Goal: Find specific page/section: Find specific page/section

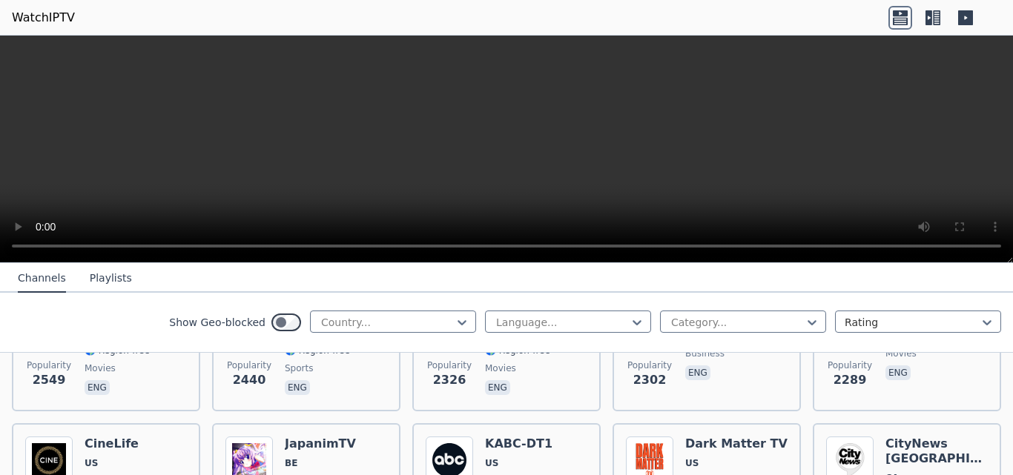
scroll to position [823, 0]
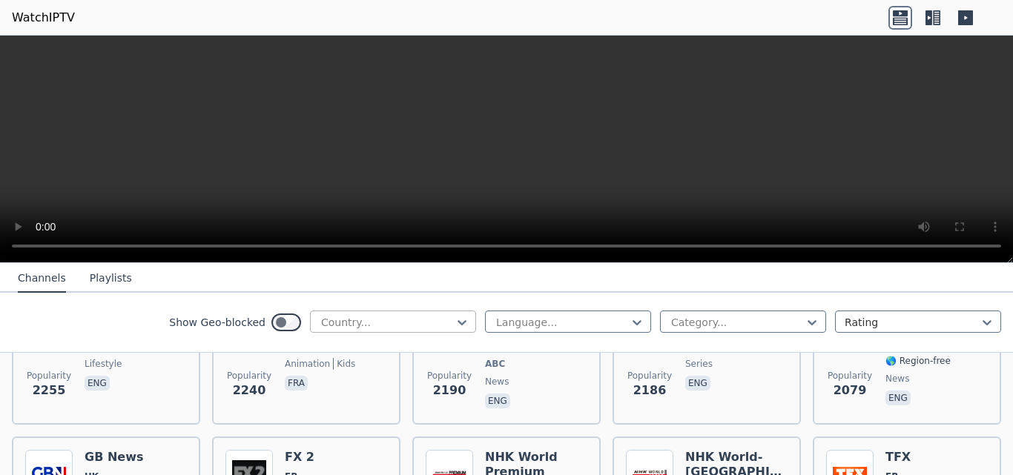
click at [415, 323] on div at bounding box center [387, 322] width 135 height 15
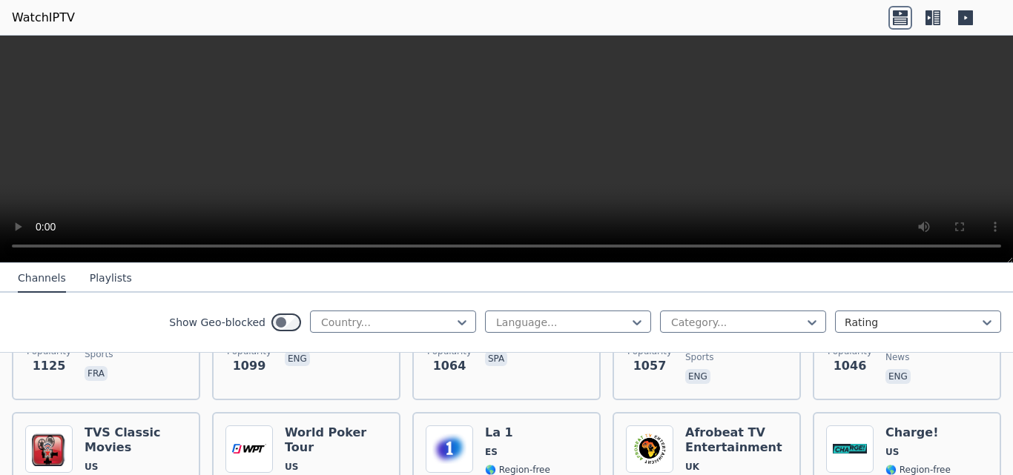
scroll to position [2050, 0]
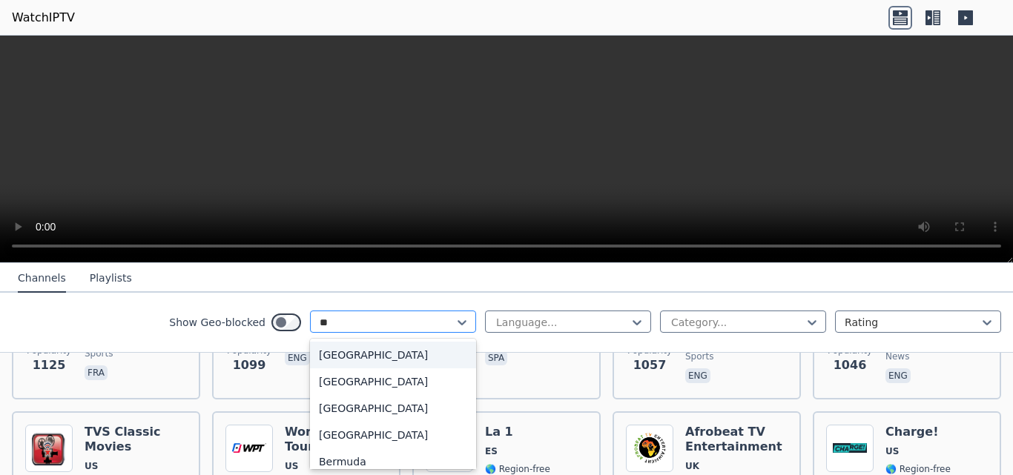
type input "*"
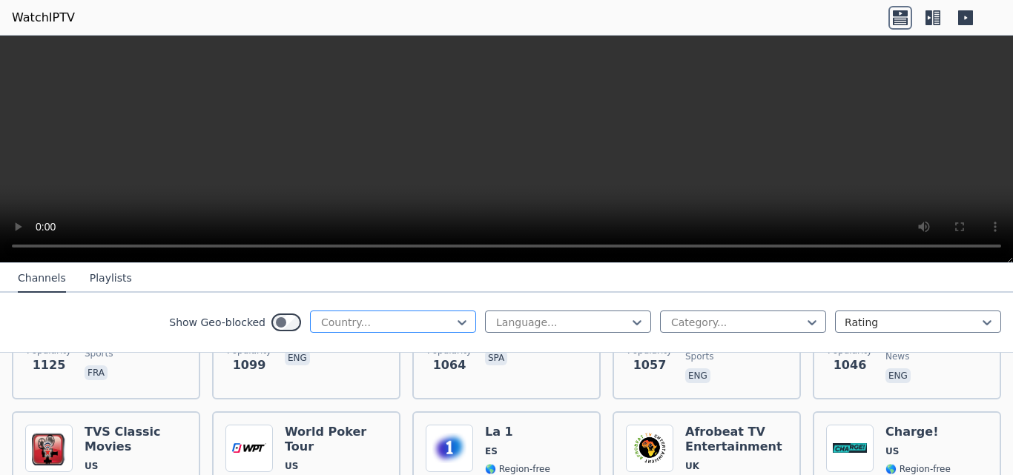
click at [463, 322] on div "Country..." at bounding box center [393, 322] width 166 height 22
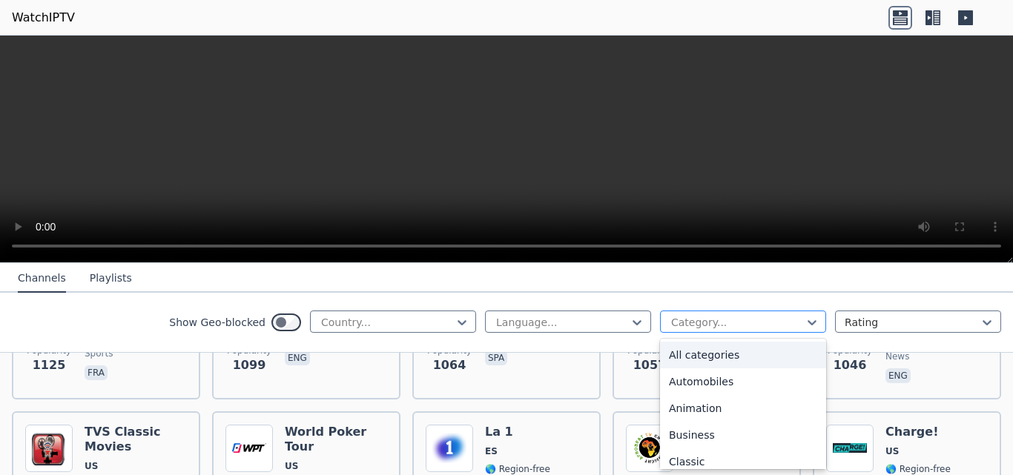
click at [740, 316] on div at bounding box center [737, 322] width 135 height 15
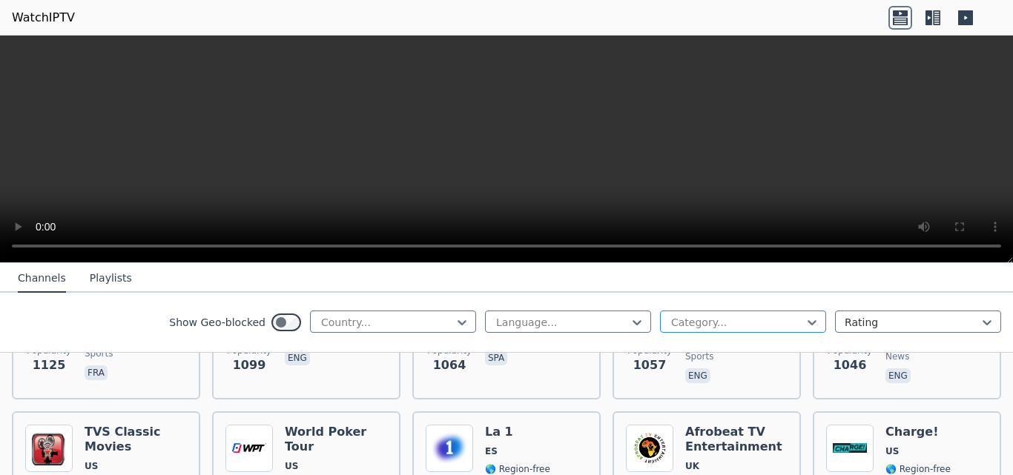
click at [740, 316] on div at bounding box center [737, 322] width 135 height 15
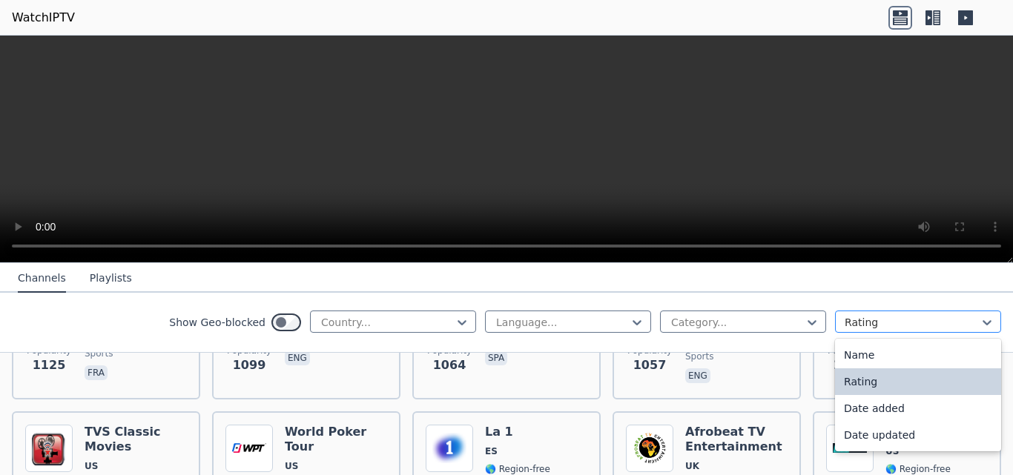
click at [766, 323] on div at bounding box center [912, 322] width 135 height 15
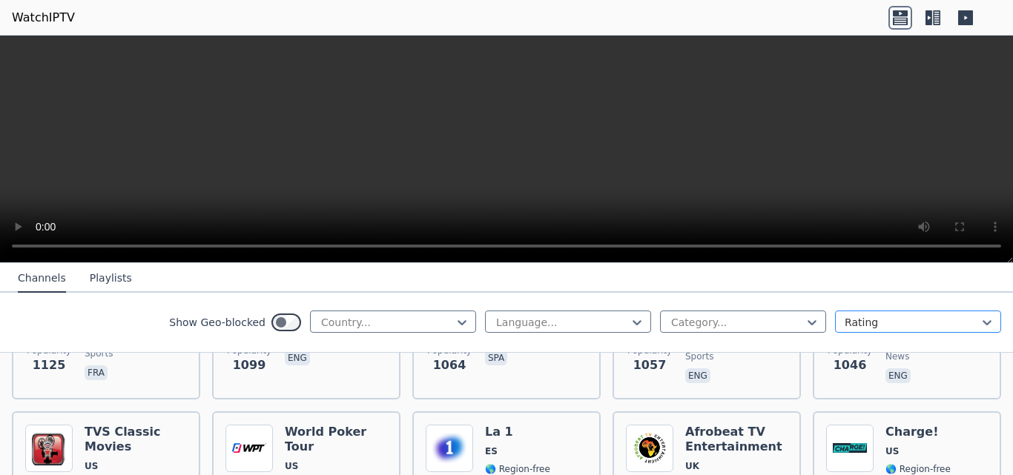
click at [766, 323] on div at bounding box center [912, 322] width 135 height 15
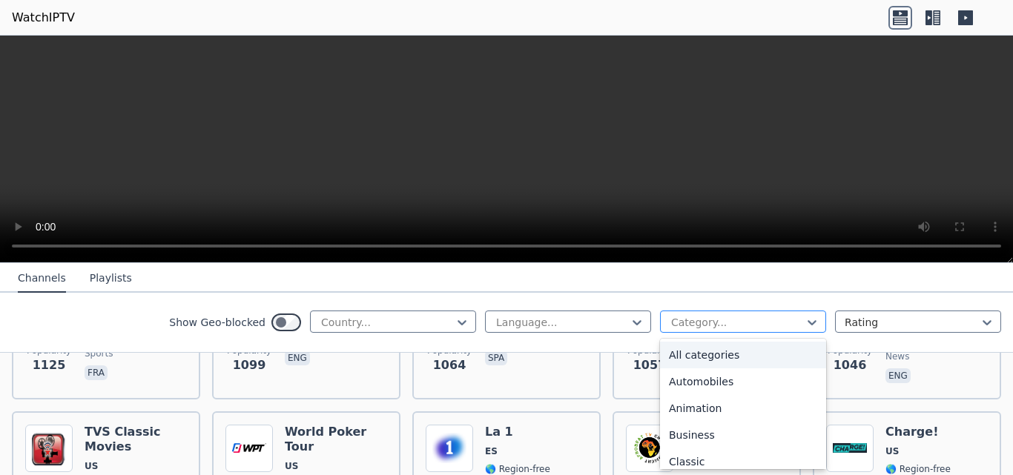
click at [766, 317] on div at bounding box center [737, 322] width 135 height 15
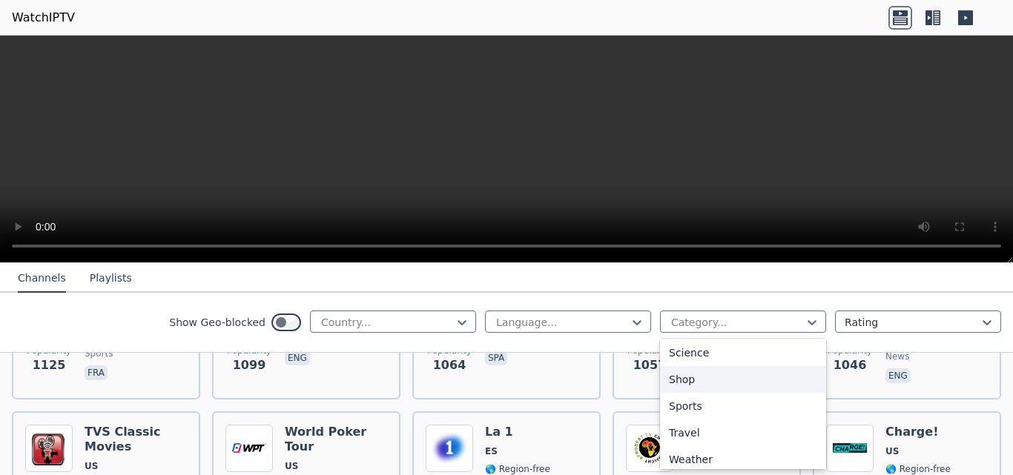
scroll to position [596, 0]
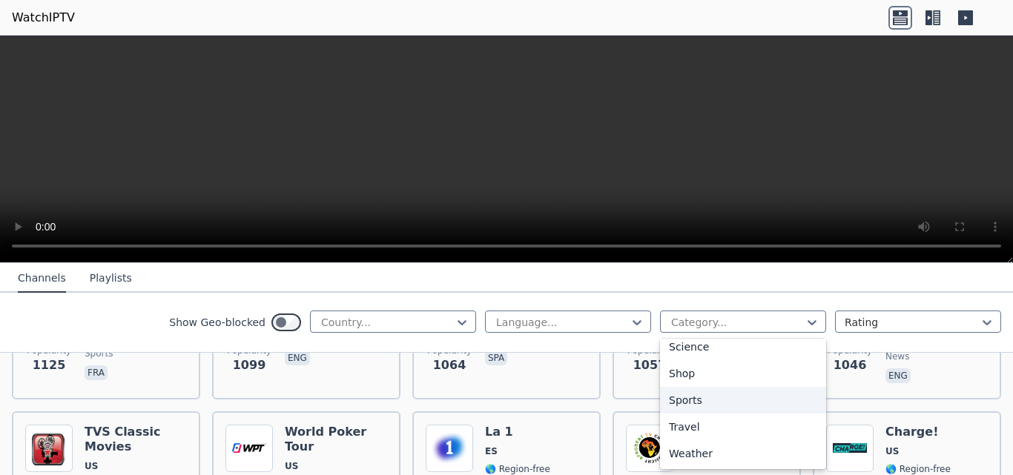
click at [714, 407] on div "Sports" at bounding box center [743, 400] width 166 height 27
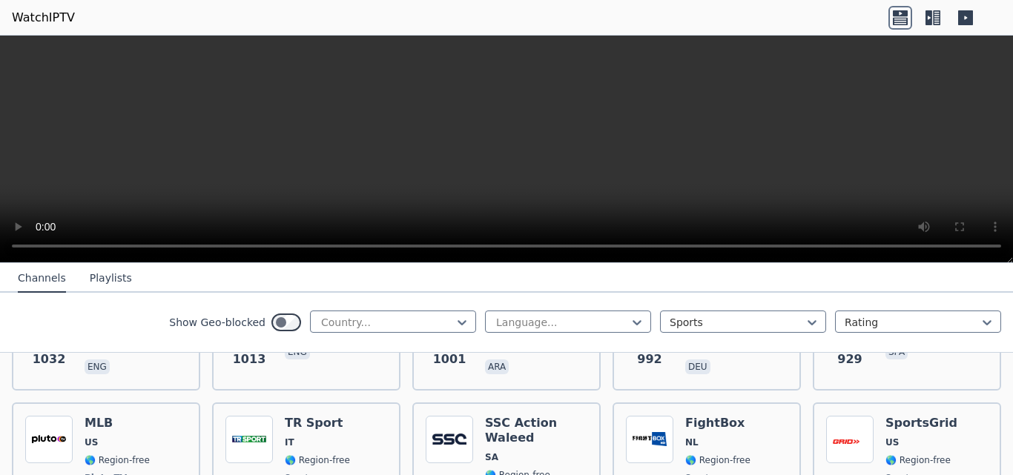
scroll to position [870, 0]
